Goal: Task Accomplishment & Management: Manage account settings

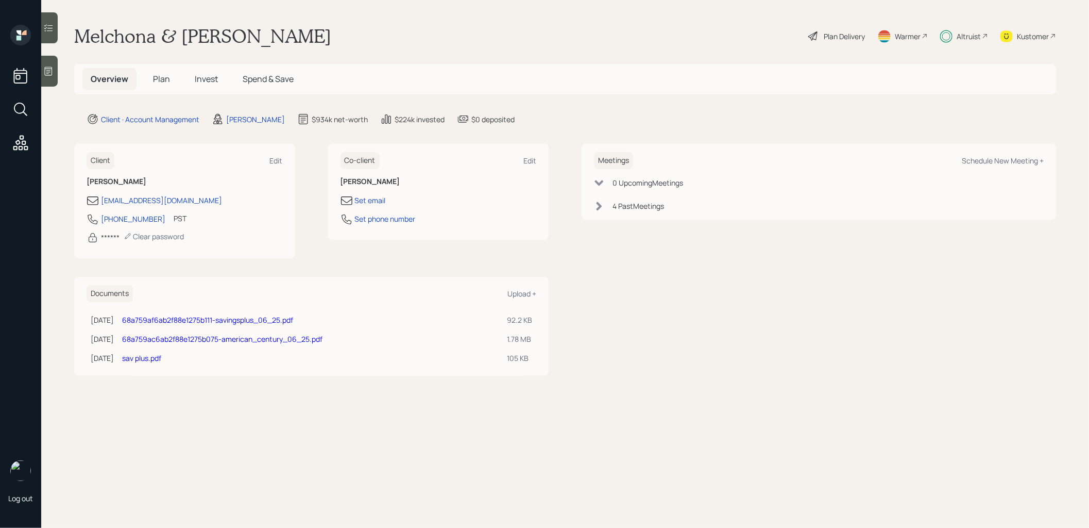
click at [209, 76] on span "Invest" at bounding box center [206, 78] width 23 height 11
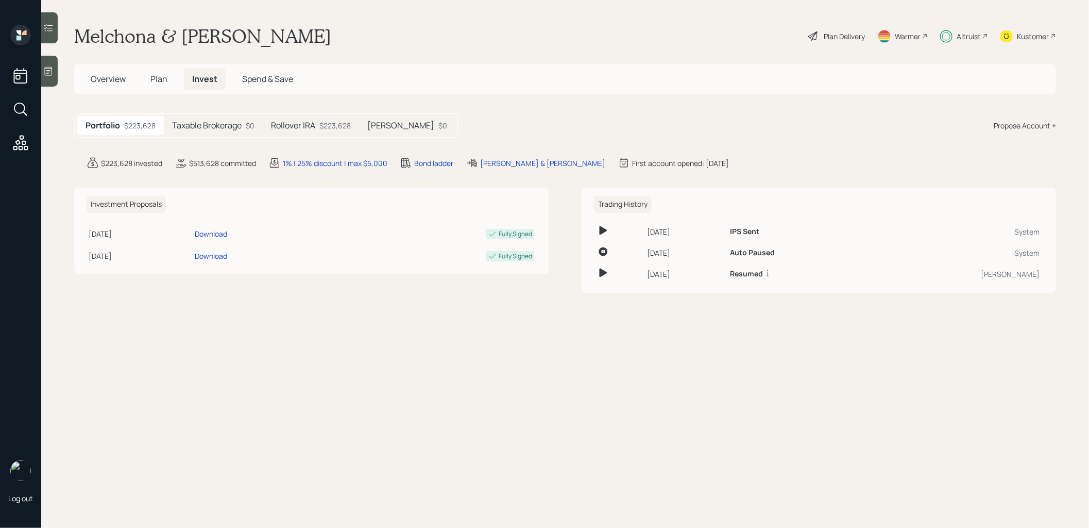
click at [297, 123] on h5 "Rollover IRA" at bounding box center [293, 126] width 44 height 10
